Goal: Task Accomplishment & Management: Complete application form

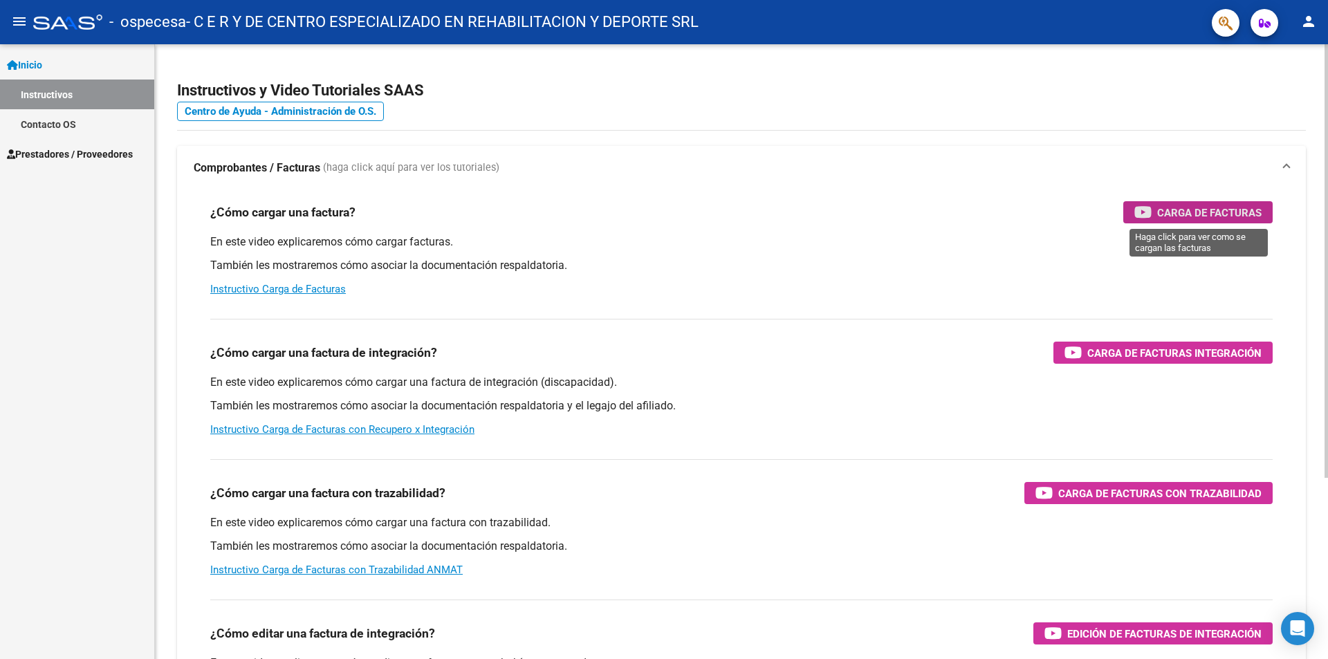
drag, startPoint x: 1234, startPoint y: 203, endPoint x: 815, endPoint y: 274, distance: 425.2
click at [819, 274] on div "¿Cómo cargar una factura? Carga de Facturas En este video explicaremos cómo car…" at bounding box center [742, 249] width 1096 height 118
click at [1212, 215] on span "Carga de Facturas" at bounding box center [1210, 212] width 104 height 17
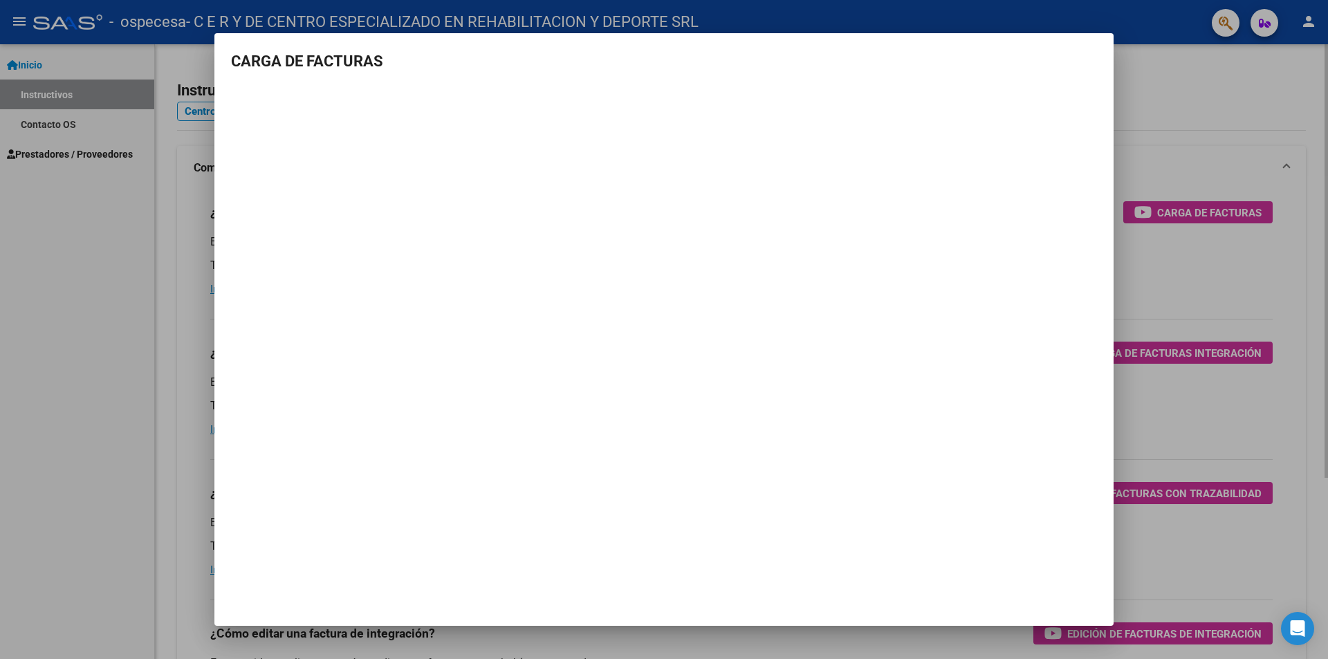
click at [1185, 542] on div at bounding box center [664, 329] width 1328 height 659
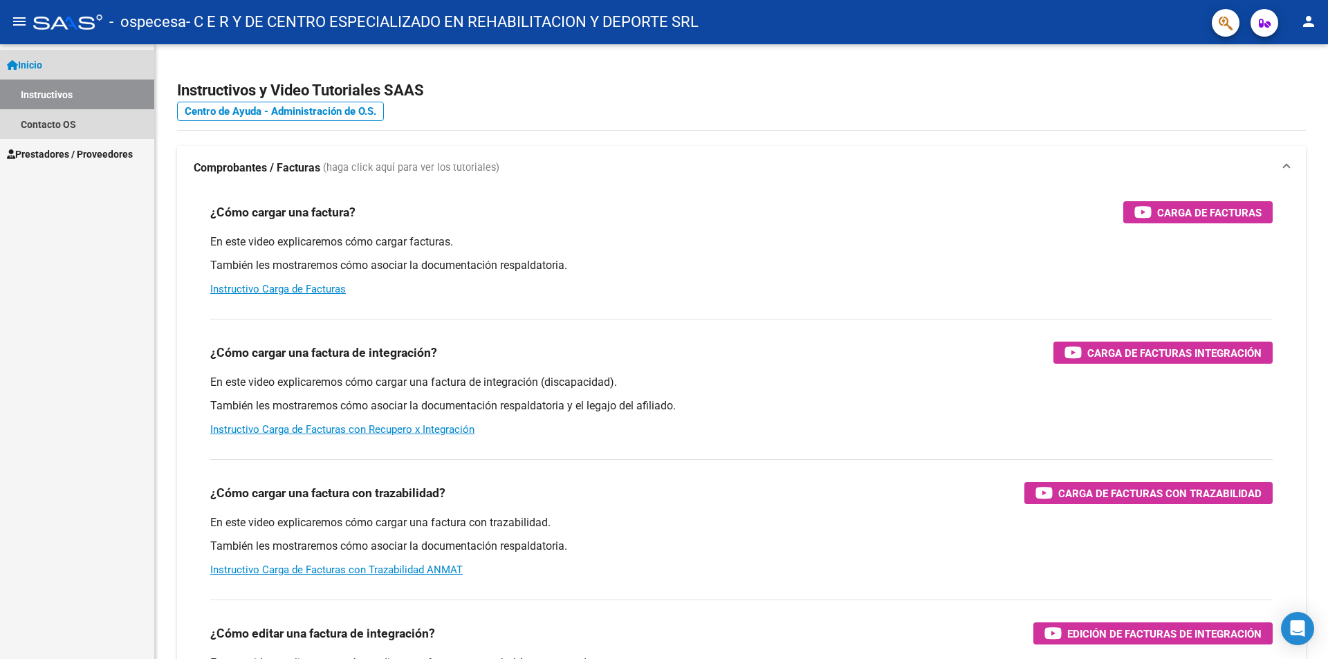
click at [40, 64] on span "Inicio" at bounding box center [24, 64] width 35 height 15
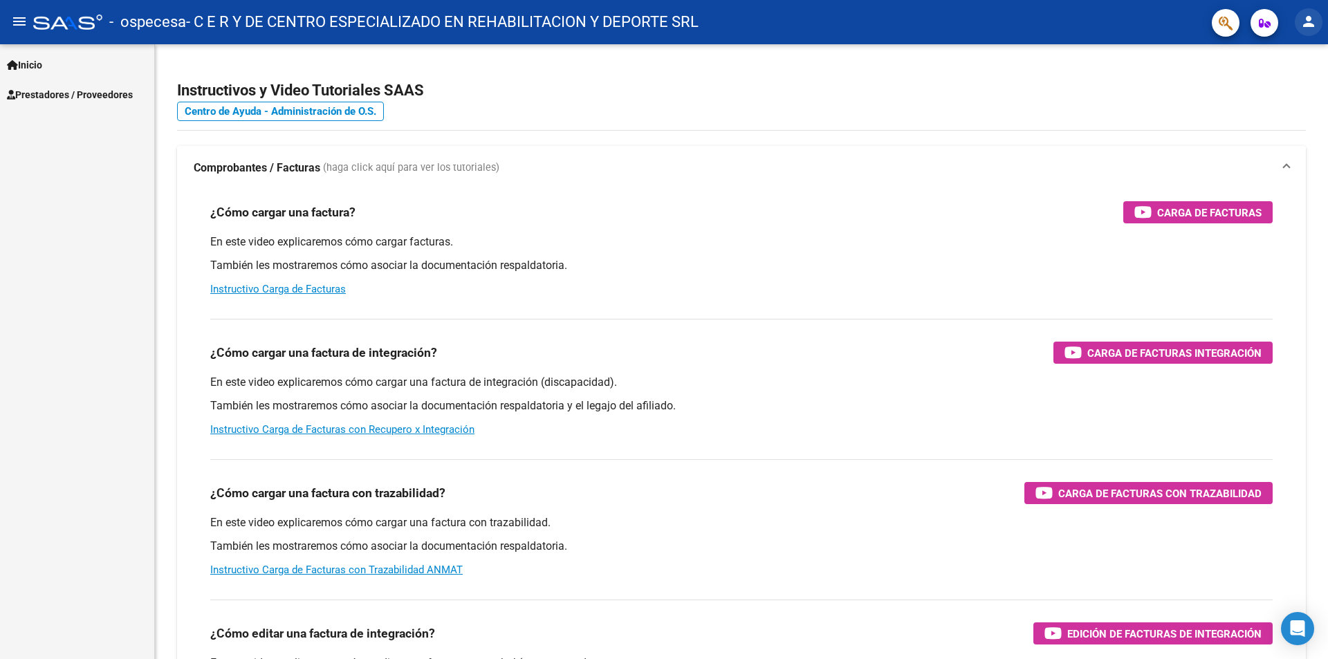
click at [1318, 23] on button "person" at bounding box center [1309, 22] width 28 height 28
click at [399, 16] on div at bounding box center [664, 329] width 1328 height 659
click at [28, 64] on span "Inicio" at bounding box center [24, 64] width 35 height 15
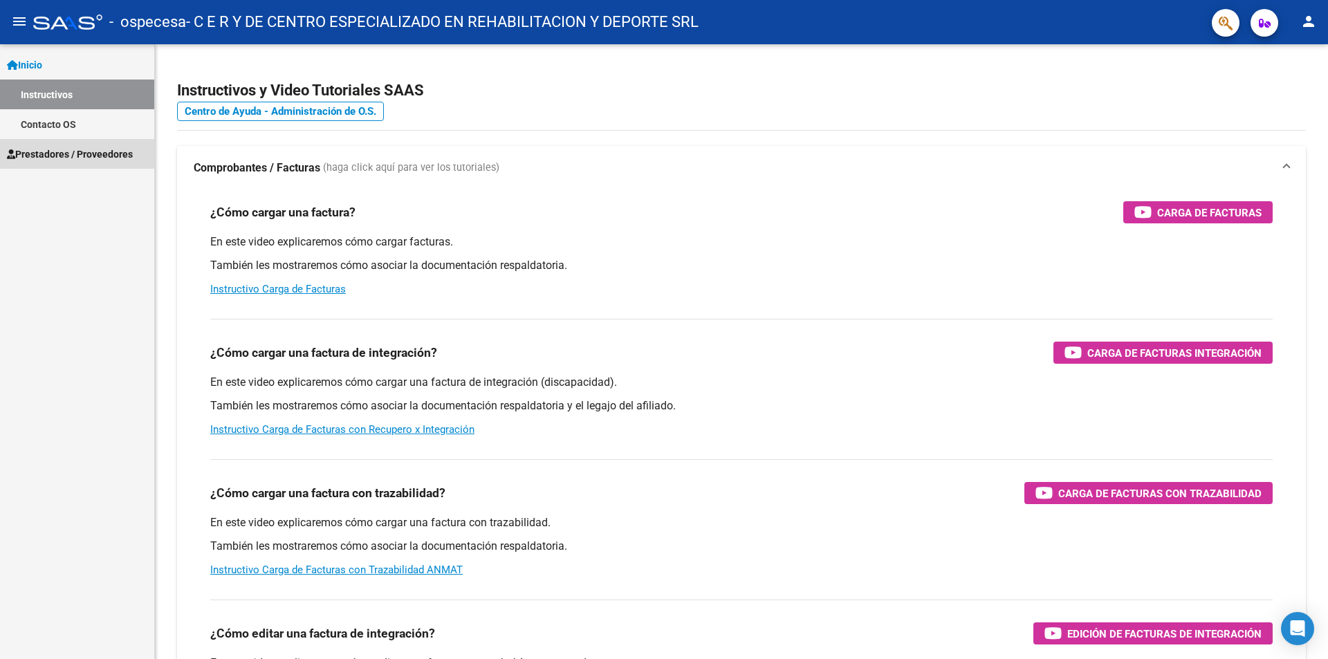
click at [43, 150] on span "Prestadores / Proveedores" at bounding box center [70, 154] width 126 height 15
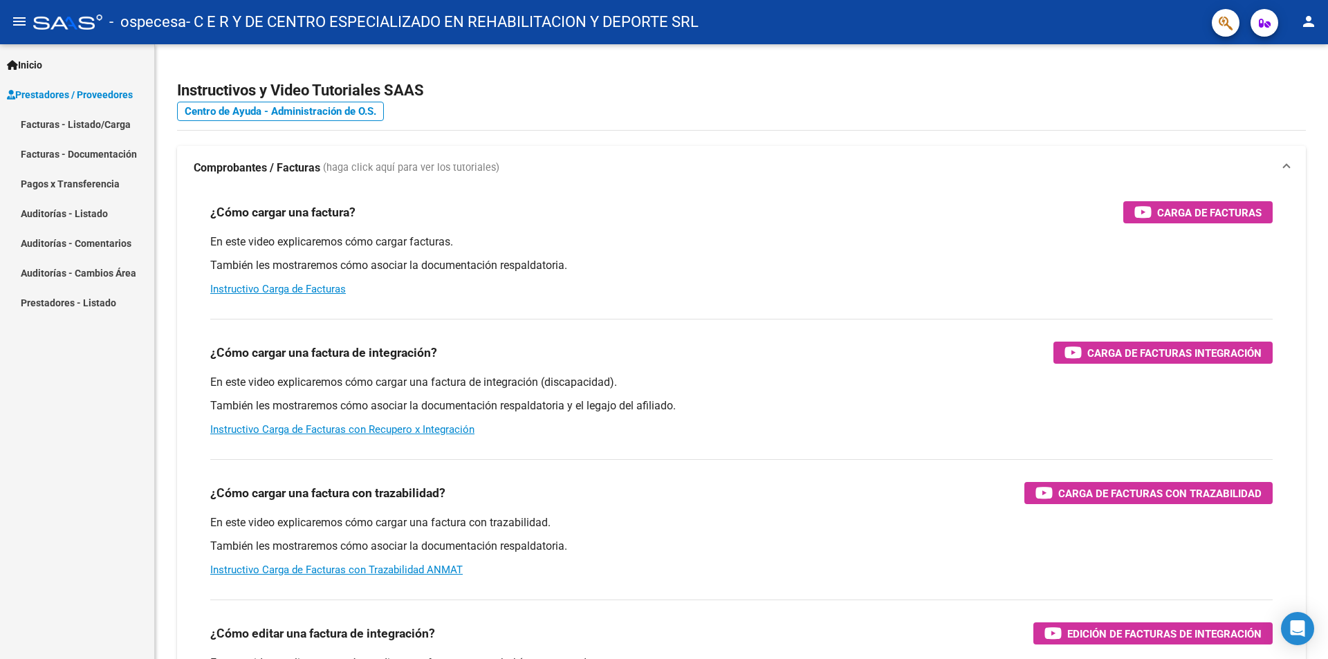
click at [72, 149] on link "Facturas - Documentación" at bounding box center [77, 154] width 154 height 30
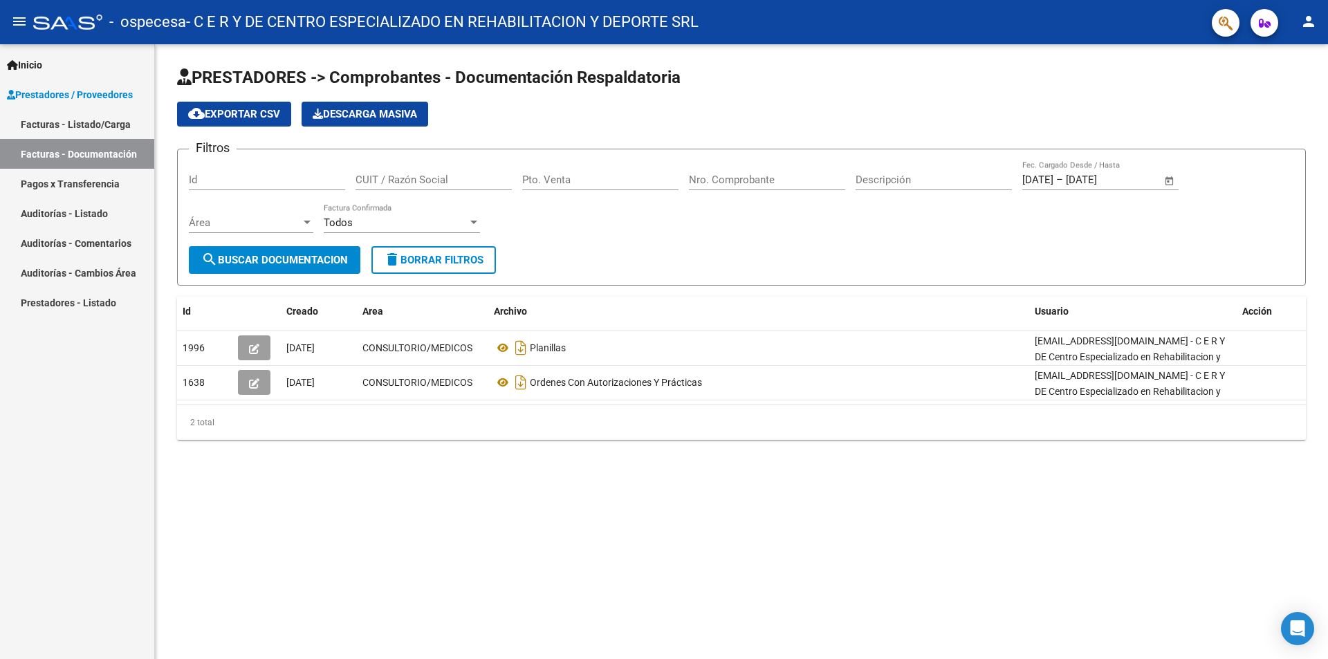
click at [80, 113] on link "Facturas - Listado/Carga" at bounding box center [77, 124] width 154 height 30
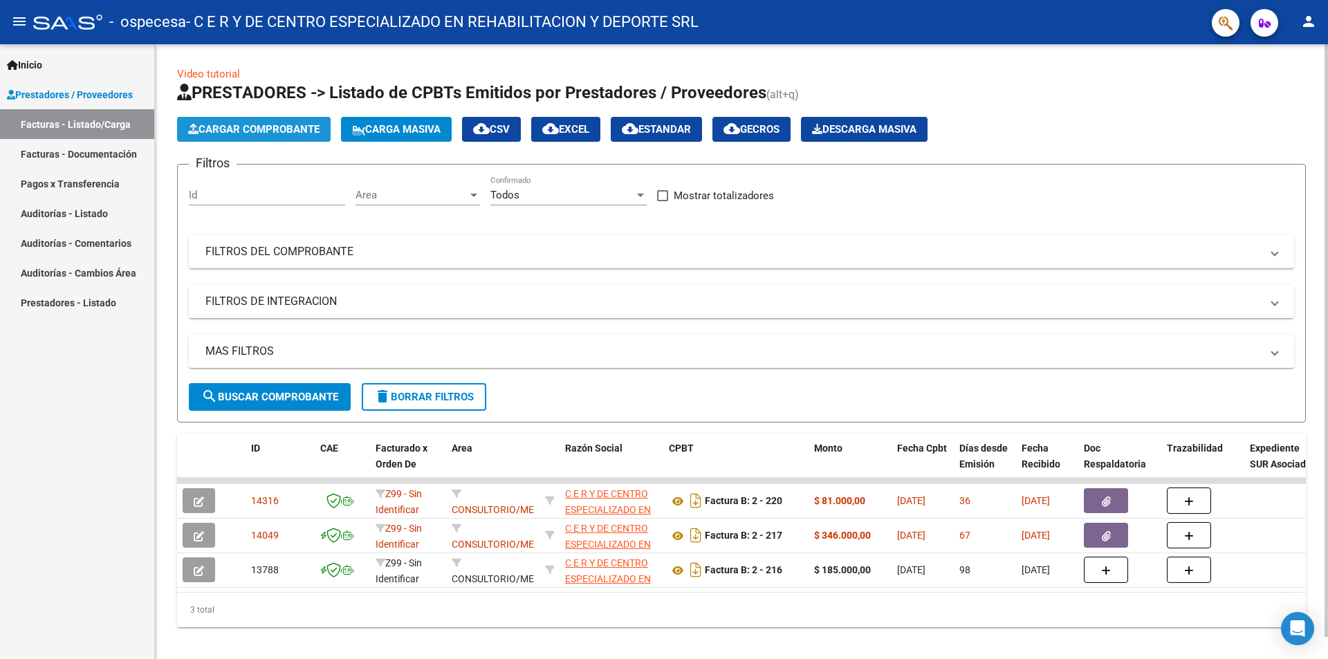
click at [226, 128] on span "Cargar Comprobante" at bounding box center [253, 129] width 131 height 12
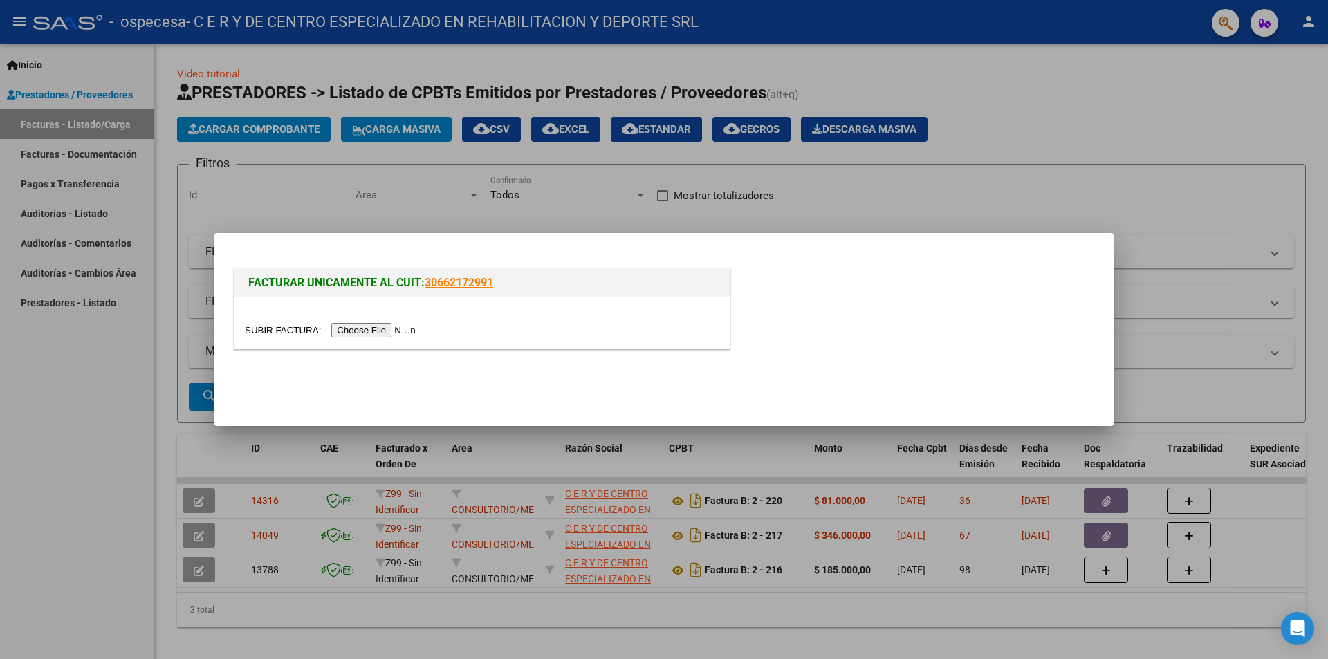
click at [383, 327] on input "file" at bounding box center [332, 330] width 175 height 15
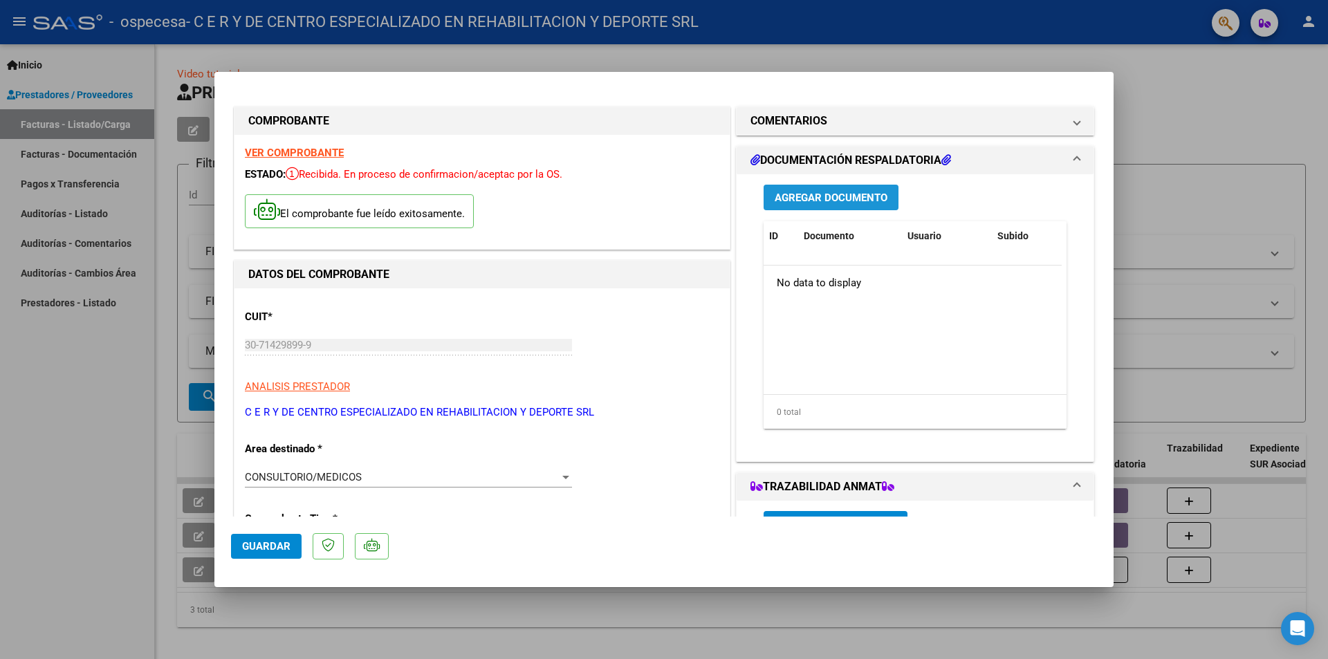
click at [810, 203] on span "Agregar Documento" at bounding box center [831, 198] width 113 height 12
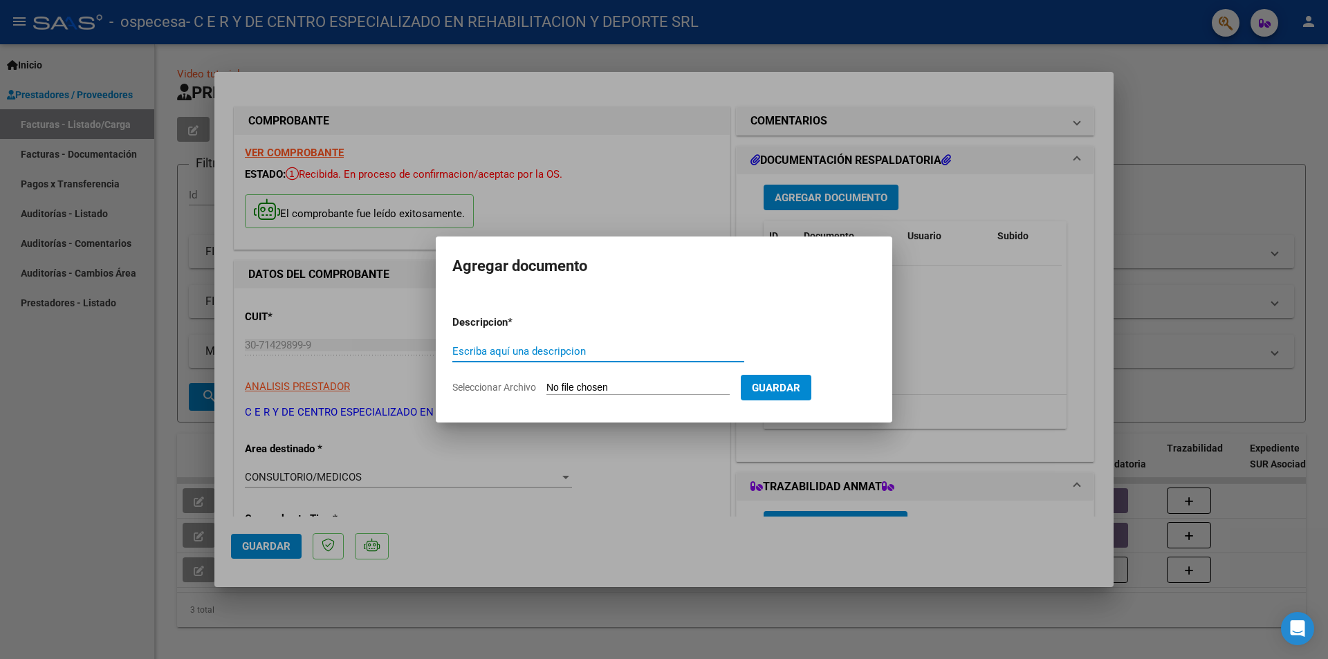
click at [909, 161] on div at bounding box center [664, 329] width 1328 height 659
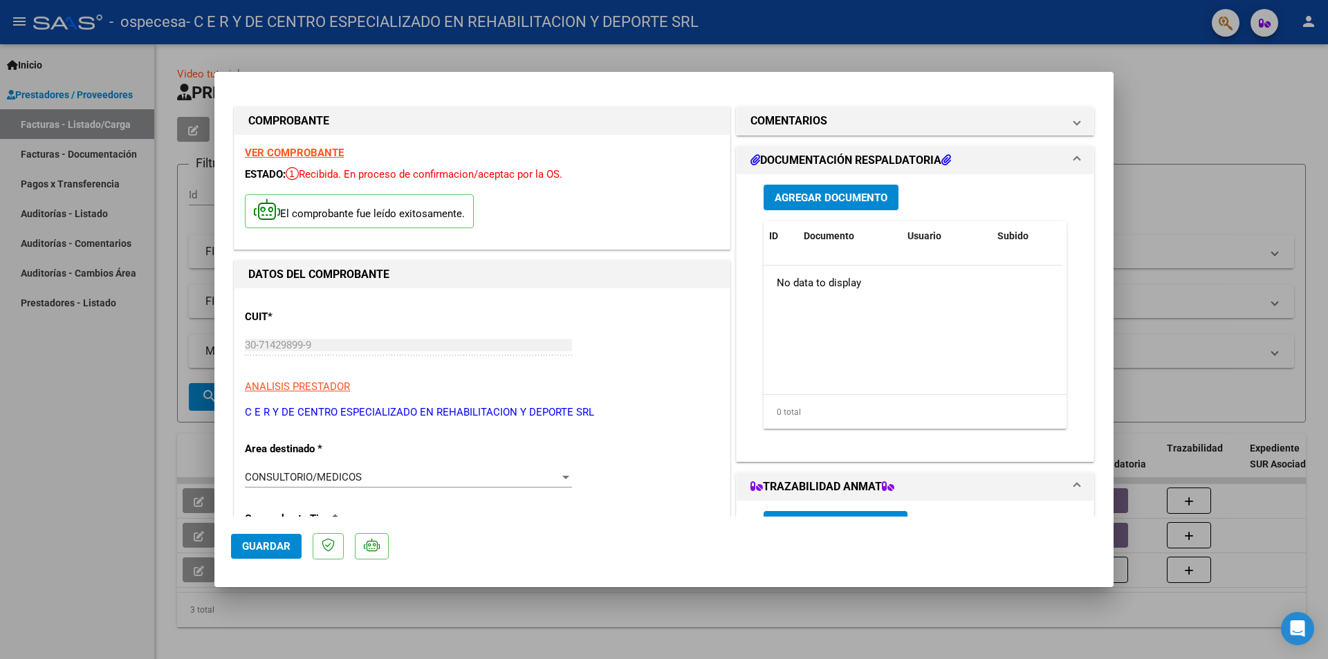
click at [949, 158] on icon at bounding box center [947, 159] width 10 height 11
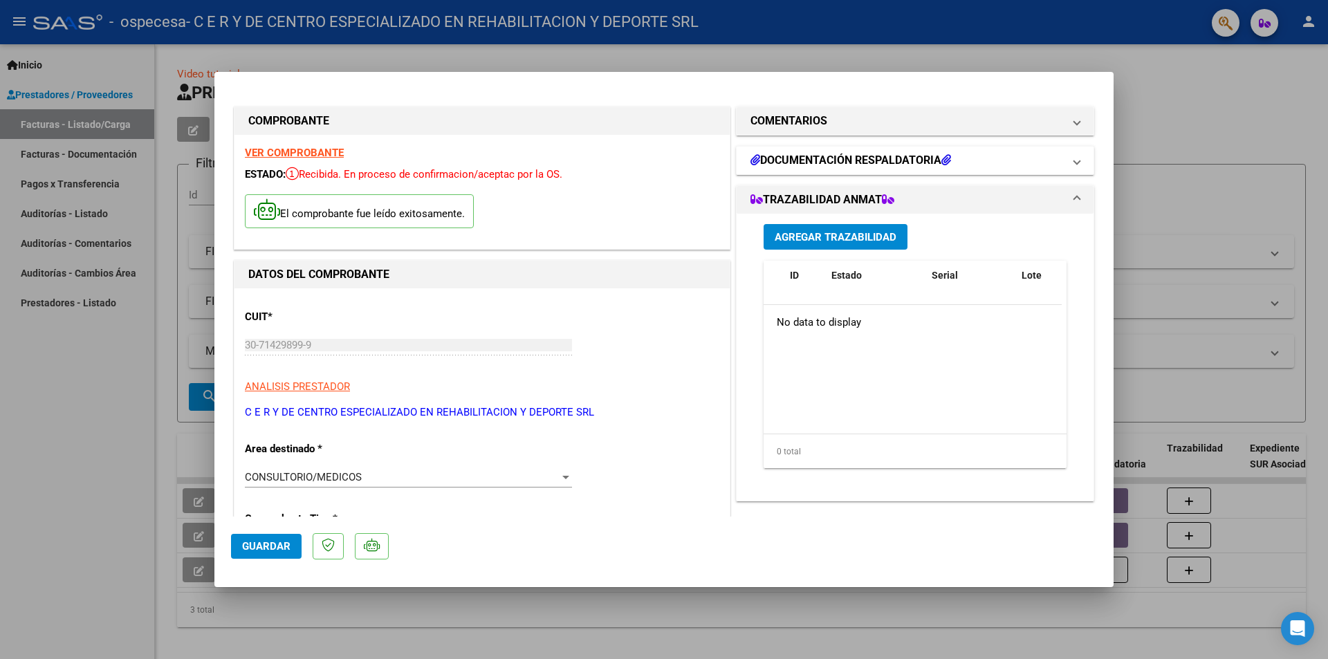
drag, startPoint x: 812, startPoint y: 233, endPoint x: 953, endPoint y: 161, distance: 159.1
click at [965, 171] on div "COMENTARIOS Comentarios del Prestador / Gerenciador: DOCUMENTACIÓN RESPALDATORI…" at bounding box center [915, 649] width 364 height 1090
click at [953, 161] on mat-panel-title "DOCUMENTACIÓN RESPALDATORIA" at bounding box center [907, 160] width 313 height 17
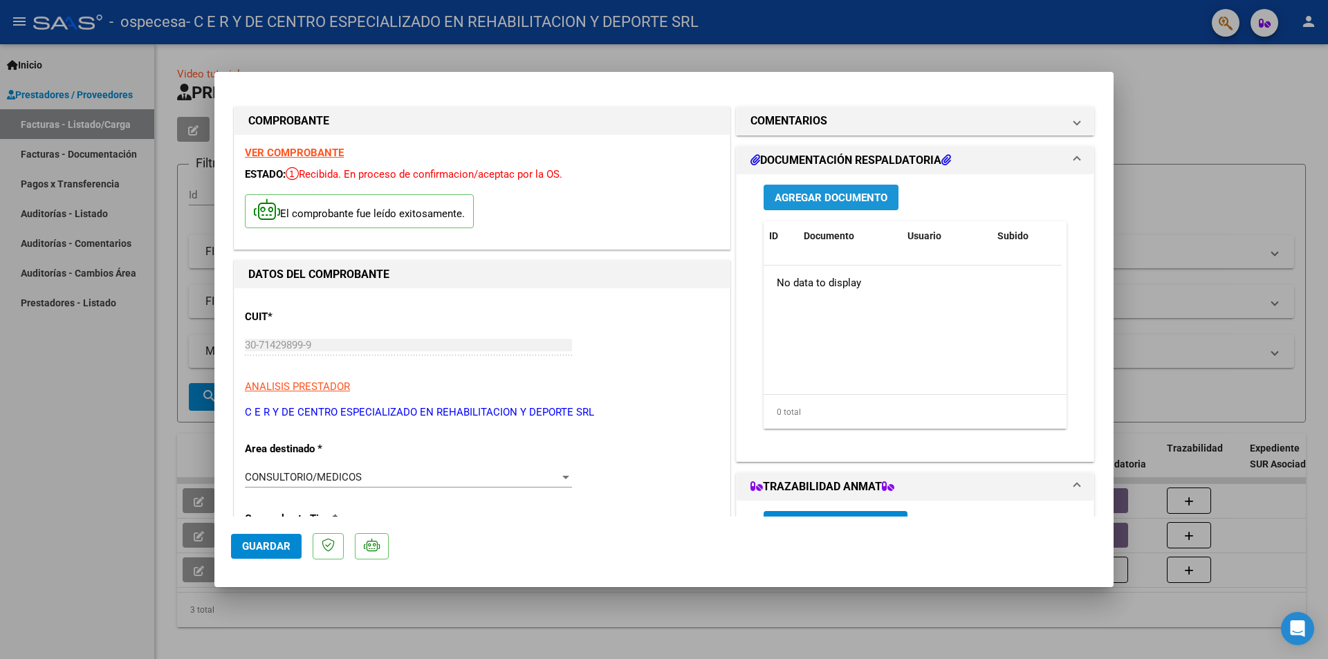
click at [846, 208] on button "Agregar Documento" at bounding box center [831, 198] width 135 height 26
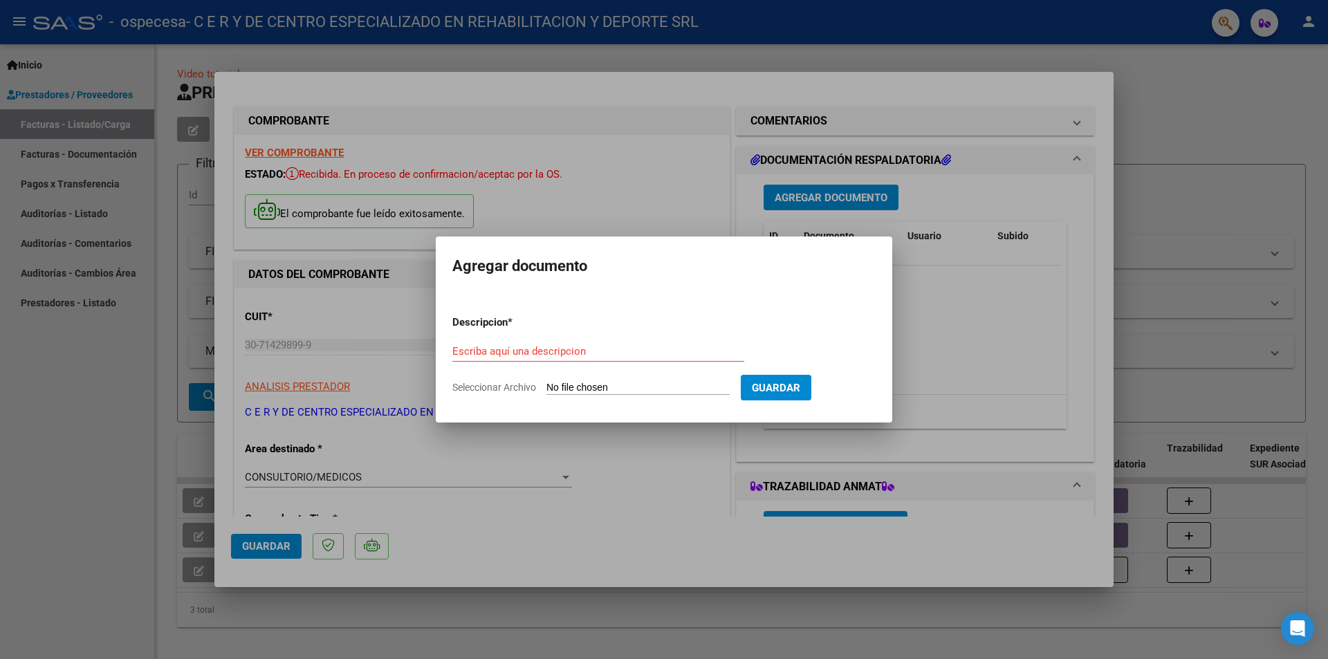
click at [650, 387] on input "Seleccionar Archivo" at bounding box center [638, 388] width 183 height 13
type input "C:\fakepath\CamScanner [DATE] 16.35.pdf"
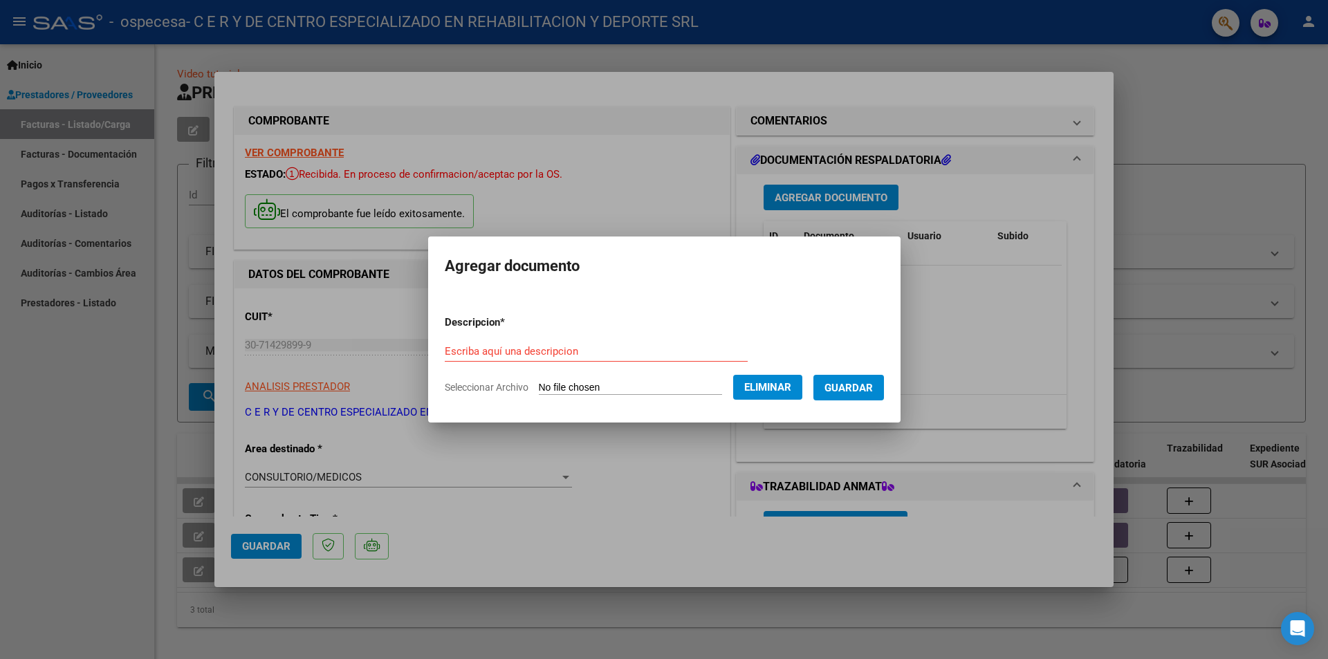
click at [499, 348] on input "Escriba aquí una descripcion" at bounding box center [596, 351] width 303 height 12
type input "P"
type input "Ordenes Medicas"
click at [871, 372] on form "Descripcion * Ordenes Medicas Escriba aquí una descripcion Seleccionar Archivo …" at bounding box center [664, 354] width 439 height 101
click at [862, 386] on span "Guardar" at bounding box center [849, 388] width 48 height 12
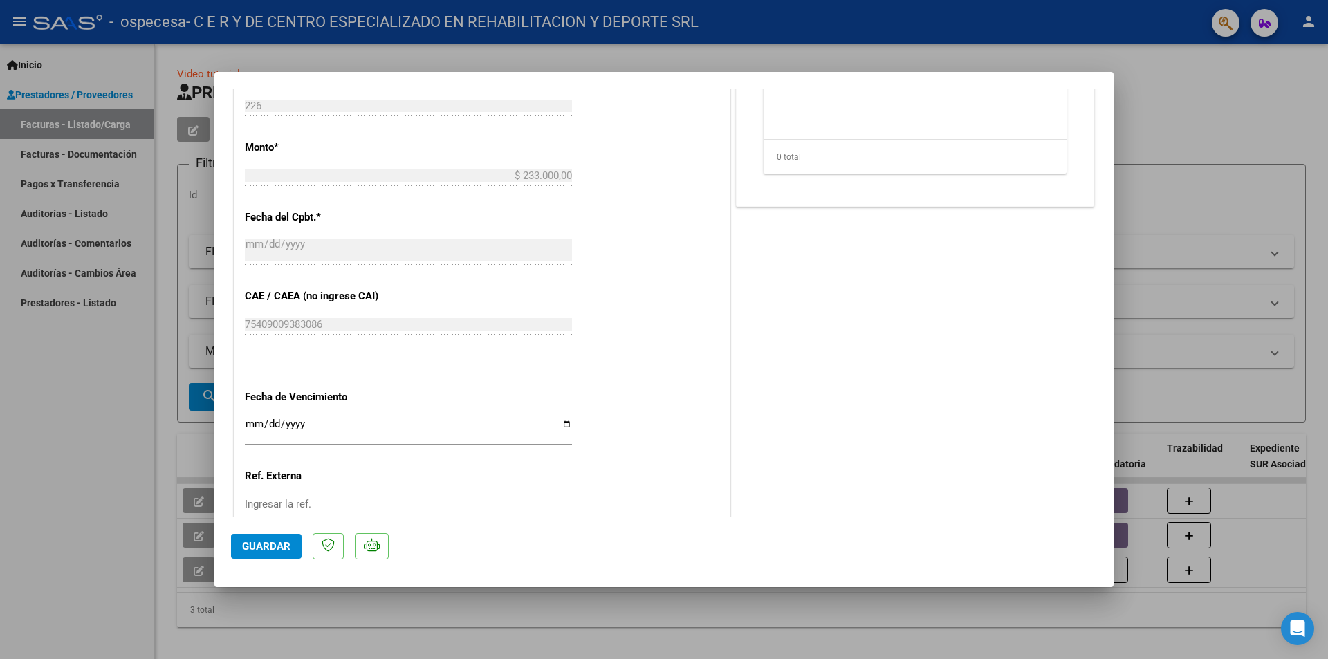
scroll to position [677, 0]
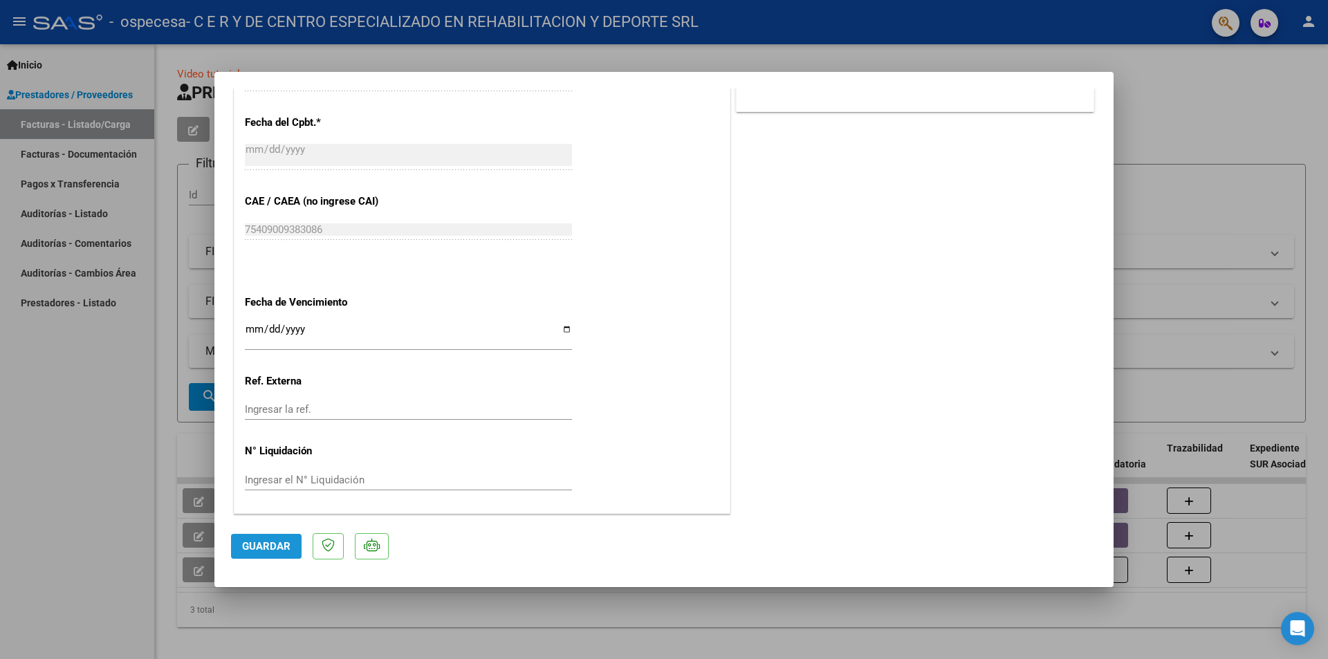
click at [274, 545] on span "Guardar" at bounding box center [266, 546] width 48 height 12
click at [424, 298] on div "CUIT * 30-71429899-9 Ingresar CUIT ANALISIS PRESTADOR C E R Y DE CENTRO ESPECIA…" at bounding box center [482, 63] width 495 height 902
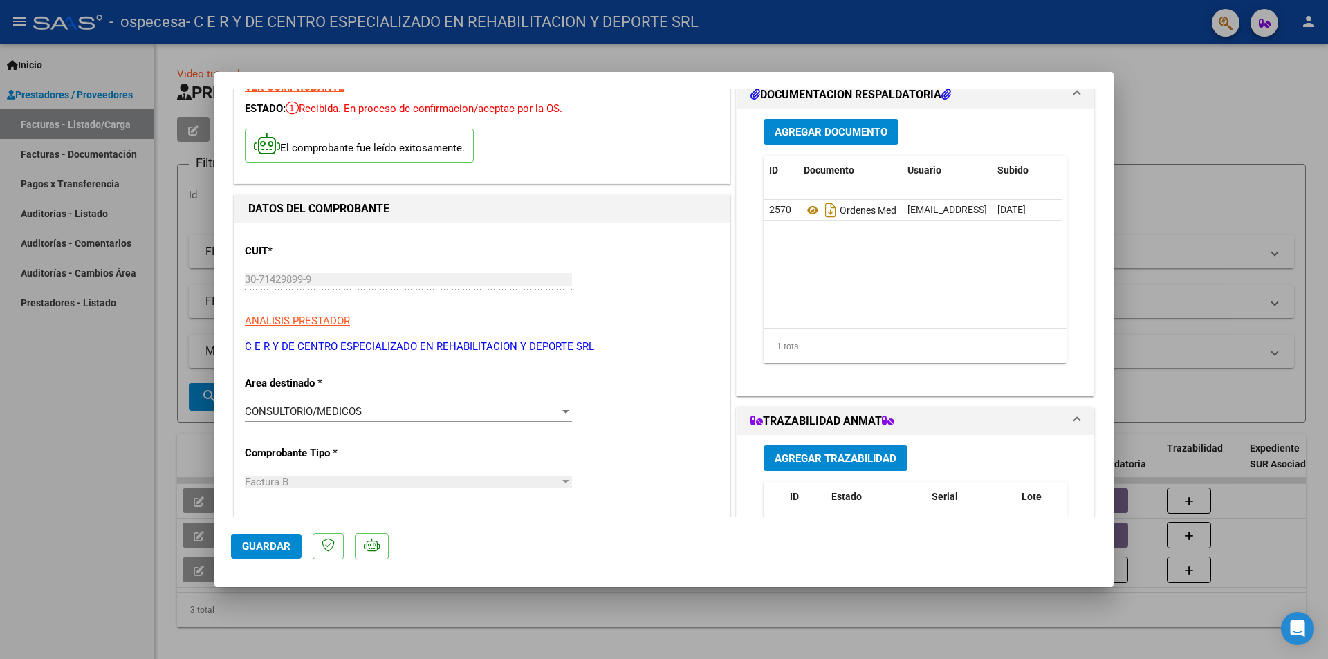
scroll to position [0, 0]
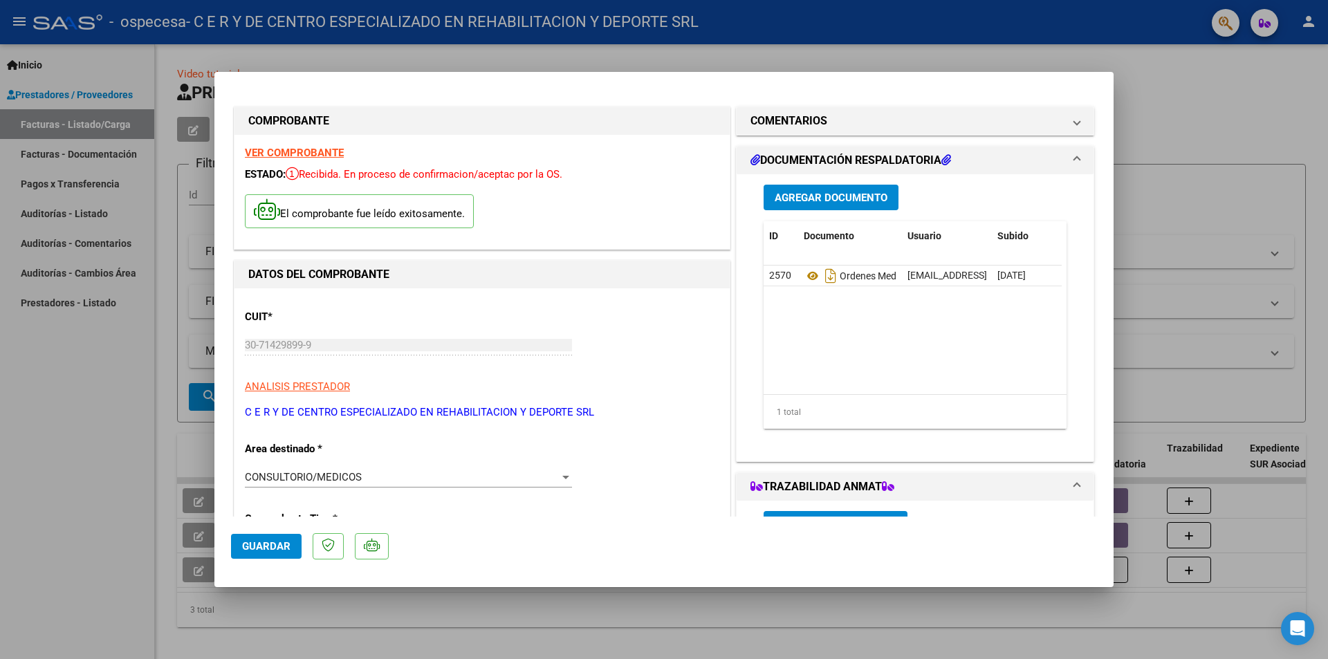
click at [1120, 113] on div at bounding box center [664, 329] width 1328 height 659
type input "$ 0,00"
